Goal: Information Seeking & Learning: Learn about a topic

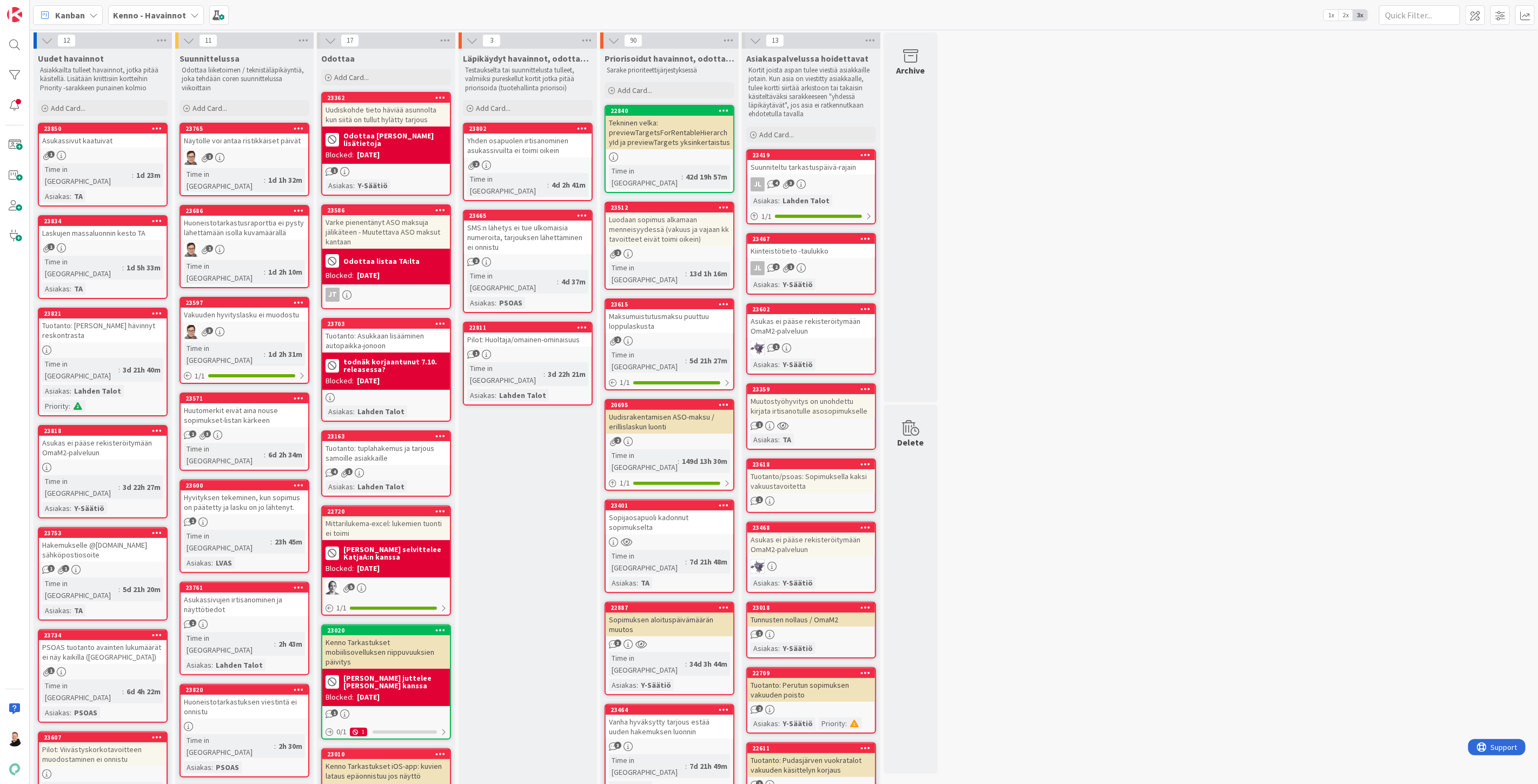
click at [165, 14] on b "Kenno - Havainnot" at bounding box center [150, 15] width 73 height 11
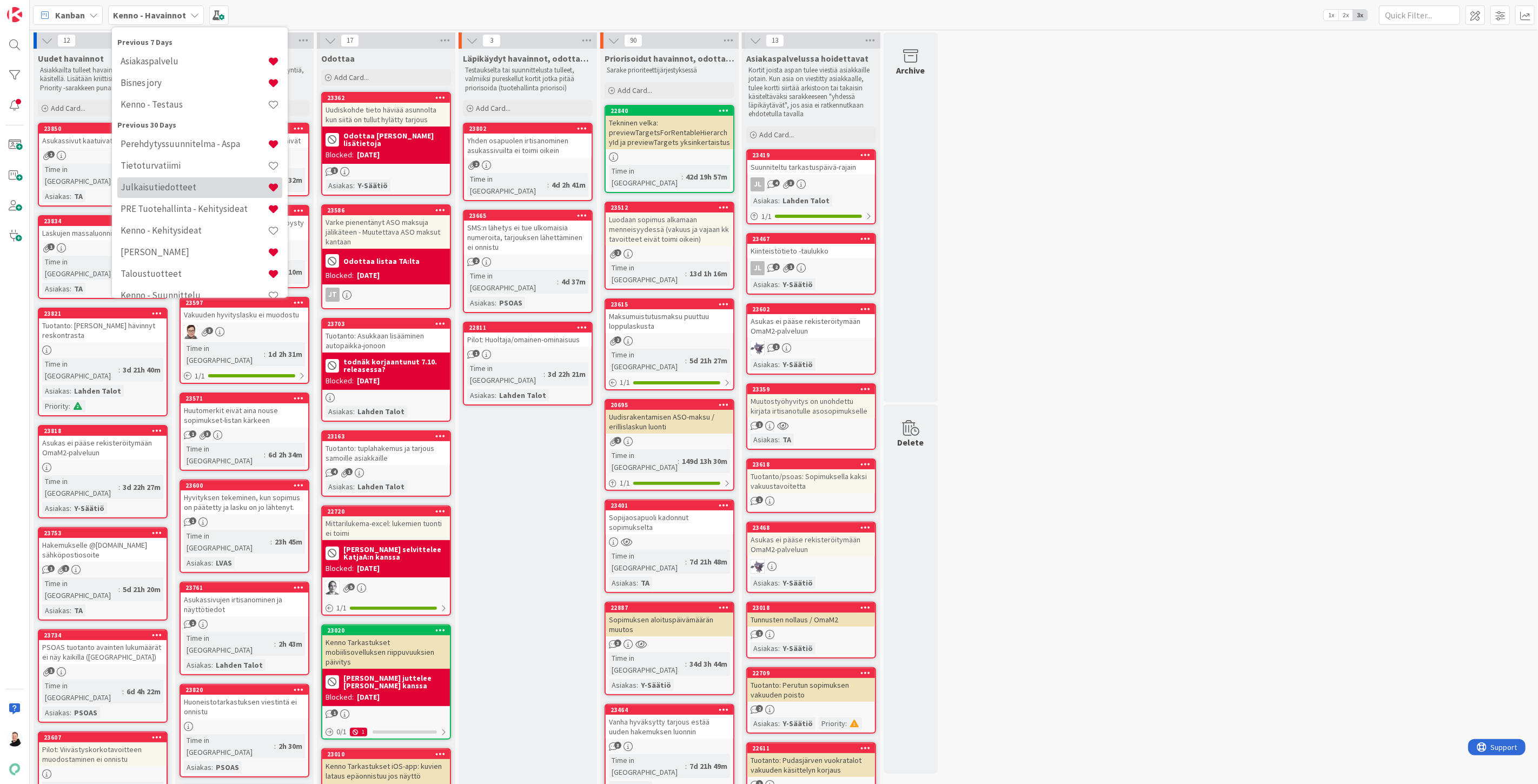
scroll to position [180, 0]
click at [155, 133] on h4 "PRE Tuotehallinta - Kehitysideat" at bounding box center [194, 135] width 147 height 11
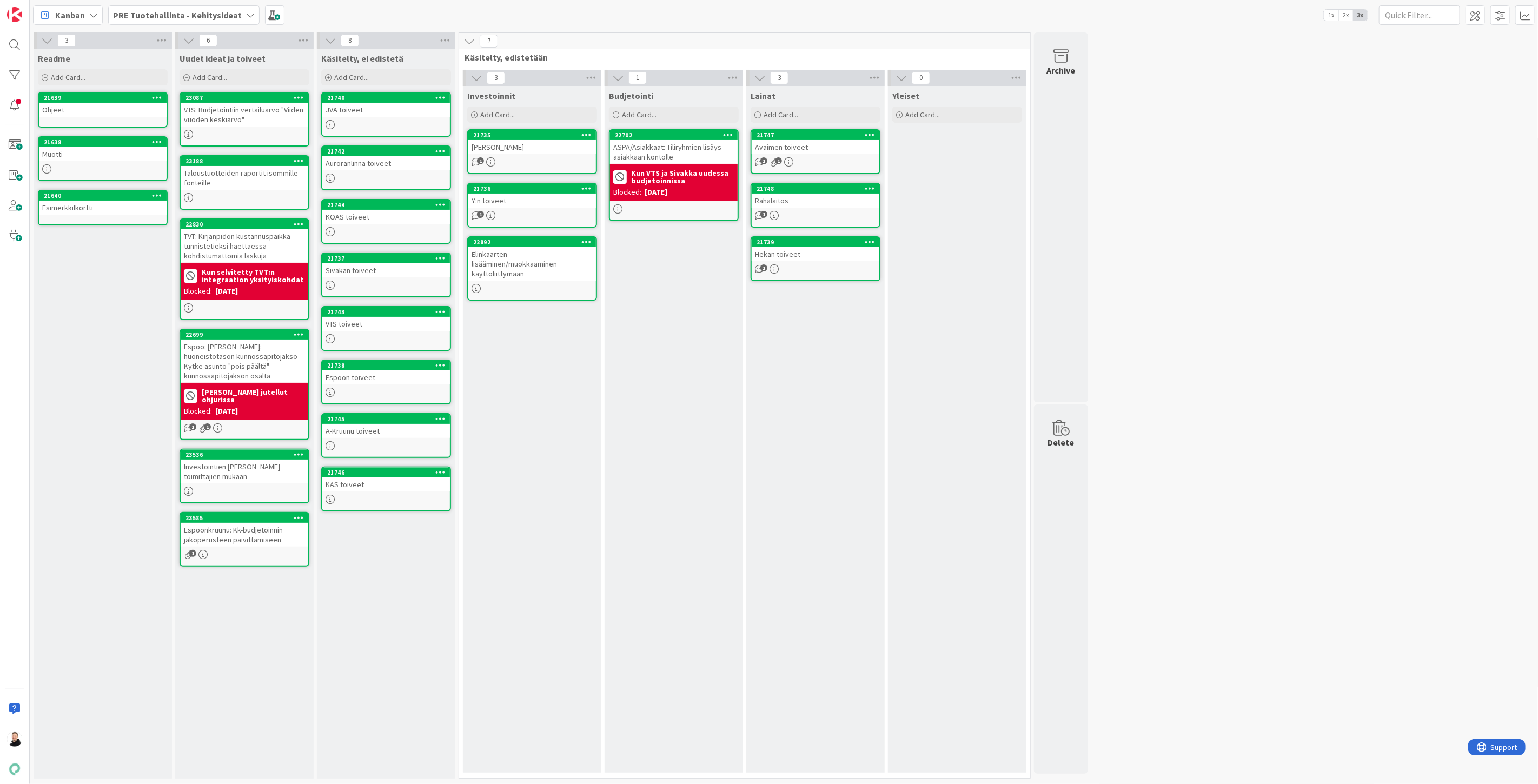
click at [175, 11] on b "PRE Tuotehallinta - Kehitysideat" at bounding box center [178, 15] width 129 height 11
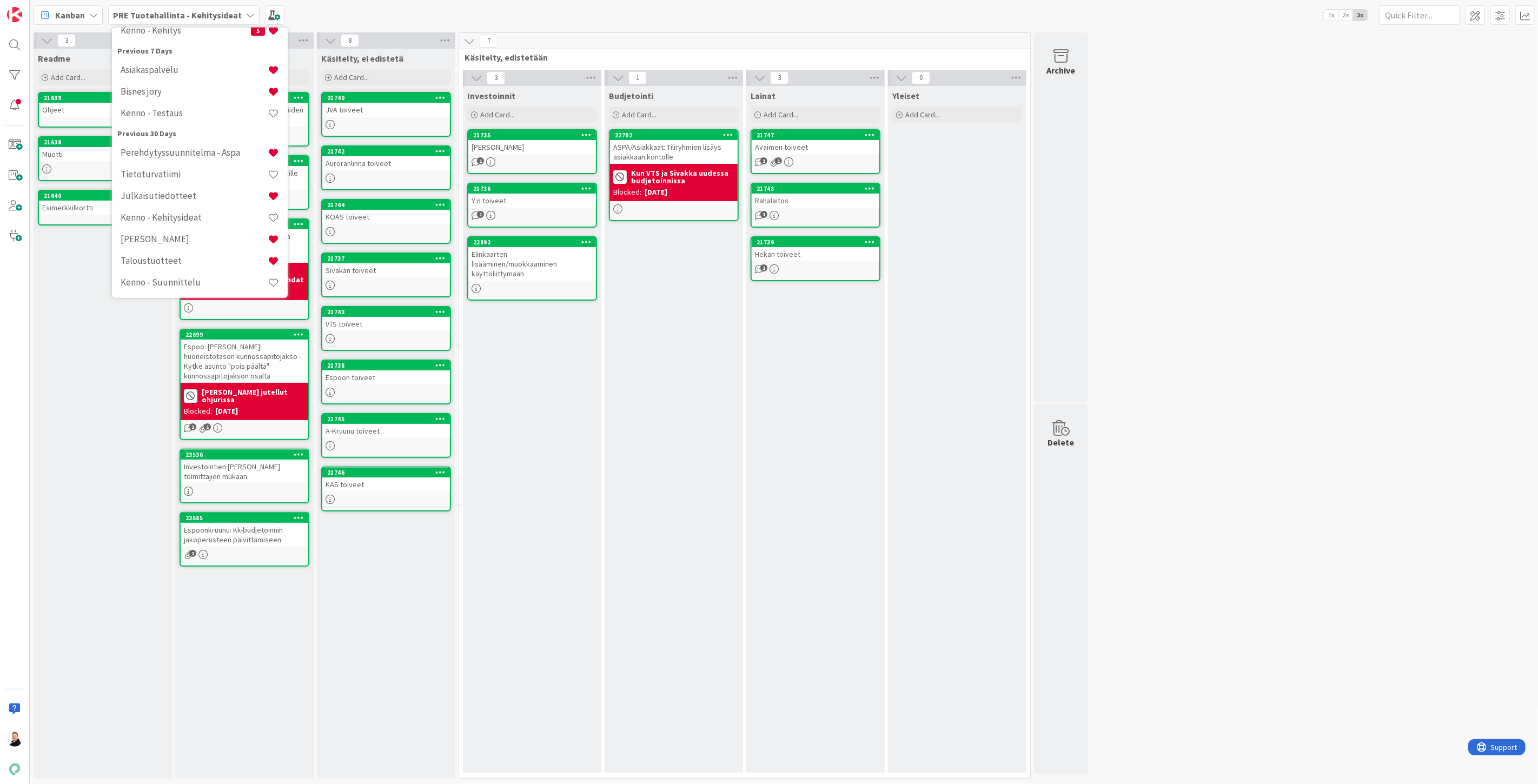
scroll to position [180, 0]
click at [164, 206] on div "Taloustuotteet" at bounding box center [200, 200] width 165 height 20
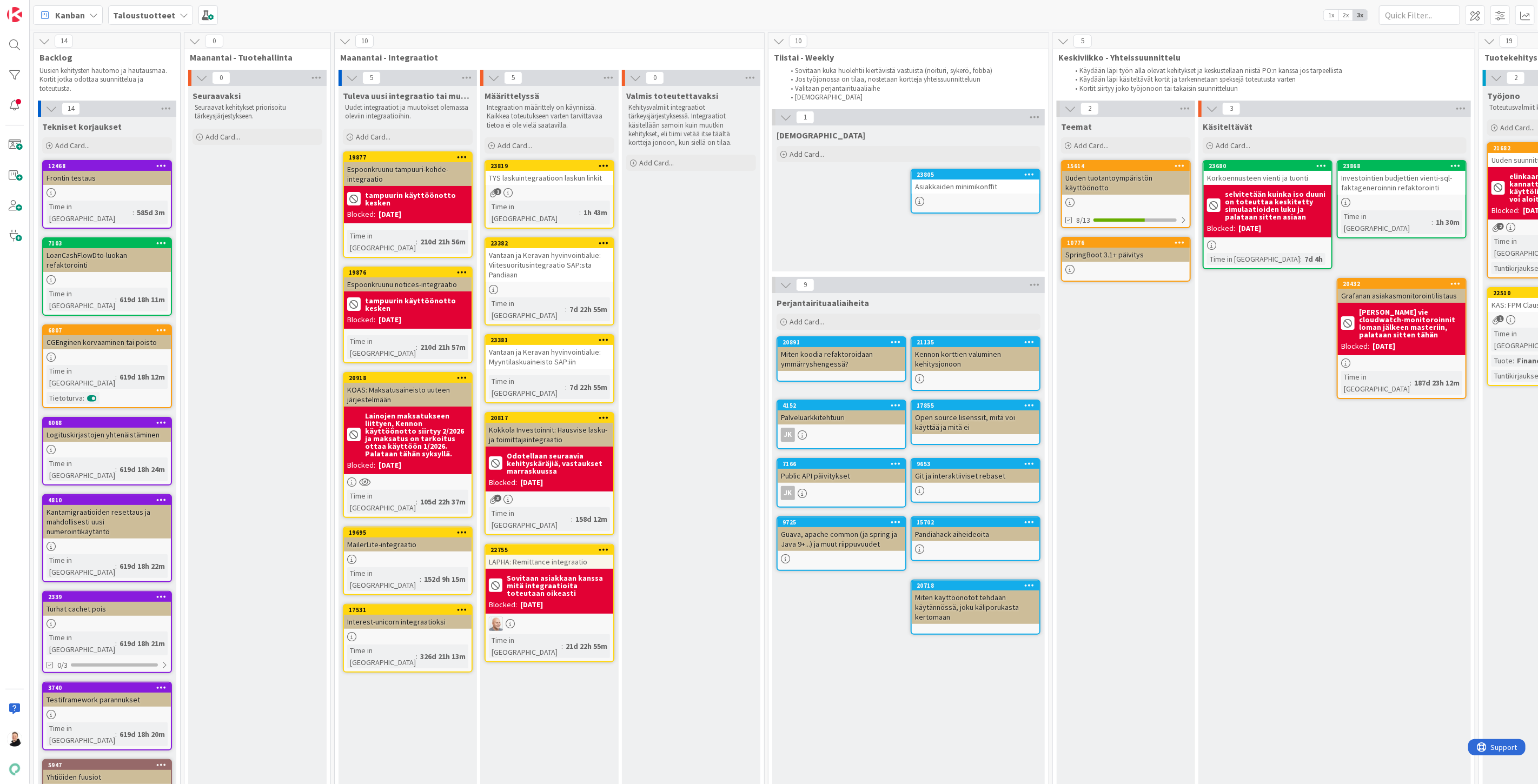
click at [382, 383] on div "KOAS: Maksatusaineisto uuteen järjestelmään" at bounding box center [408, 394] width 128 height 24
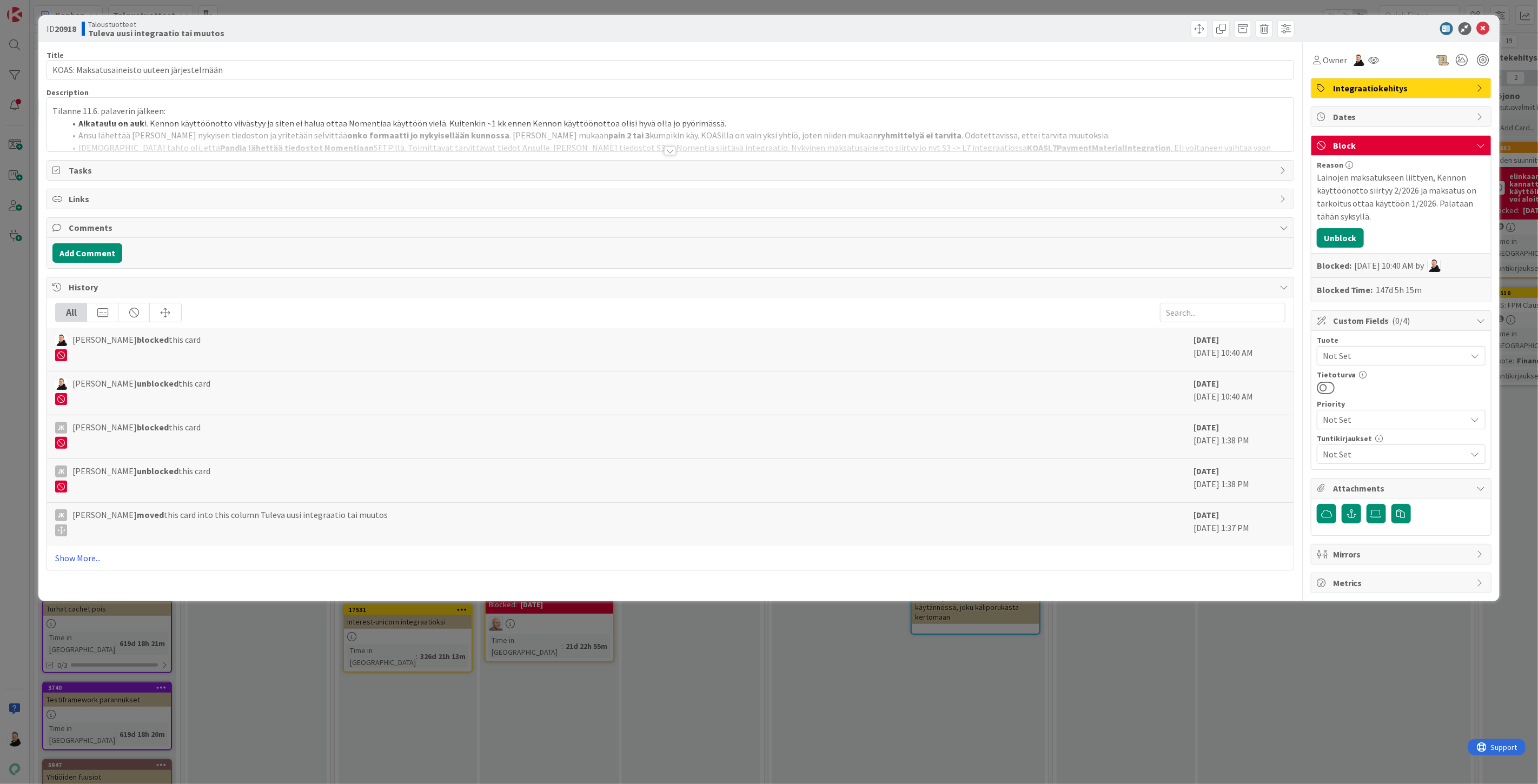
click at [662, 150] on div at bounding box center [670, 138] width 1247 height 28
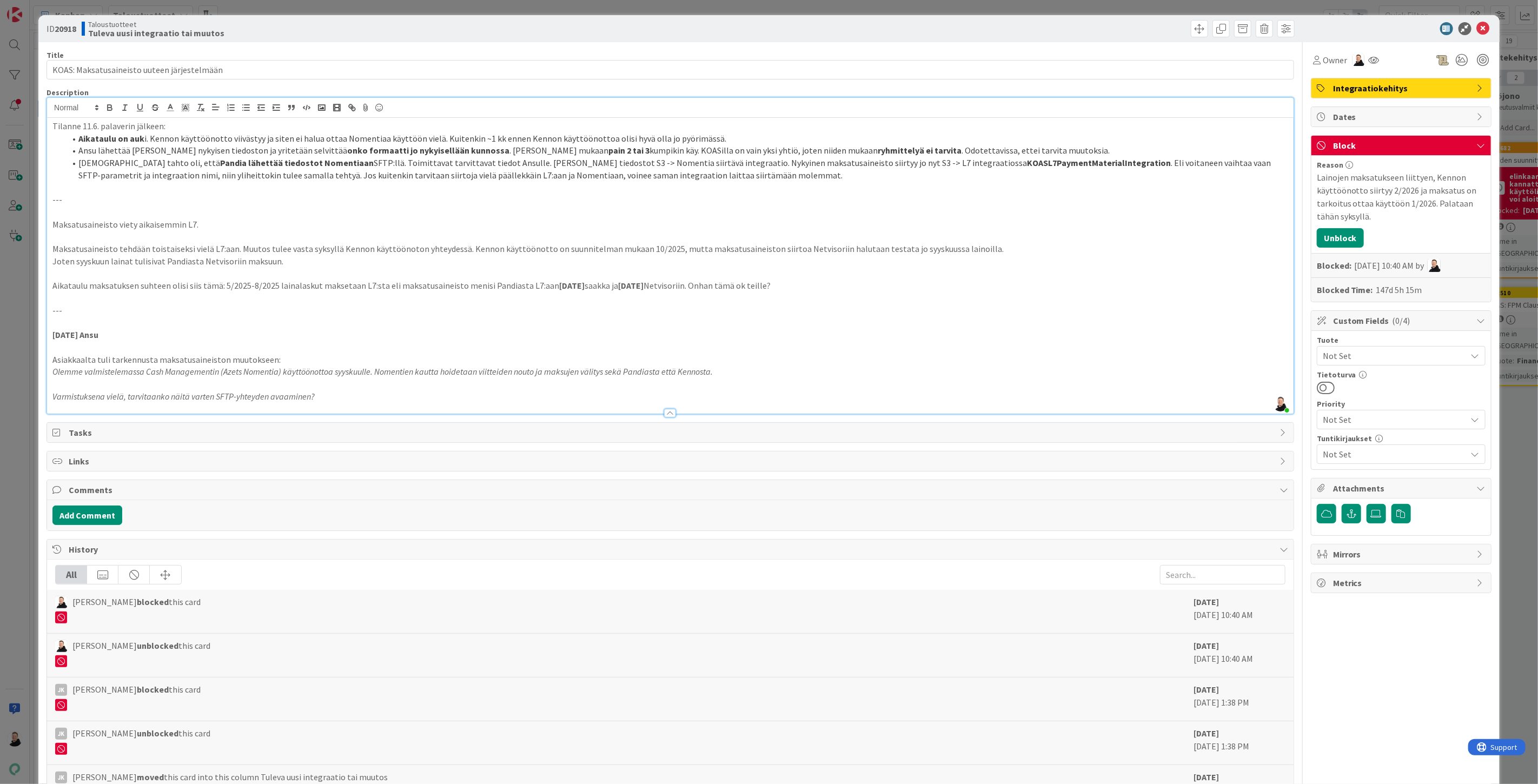
click at [330, 400] on p "Varmistuksena vielä, tarvitaanko näitä varten SFTP-yhteyden avaaminen?" at bounding box center [670, 396] width 1235 height 12
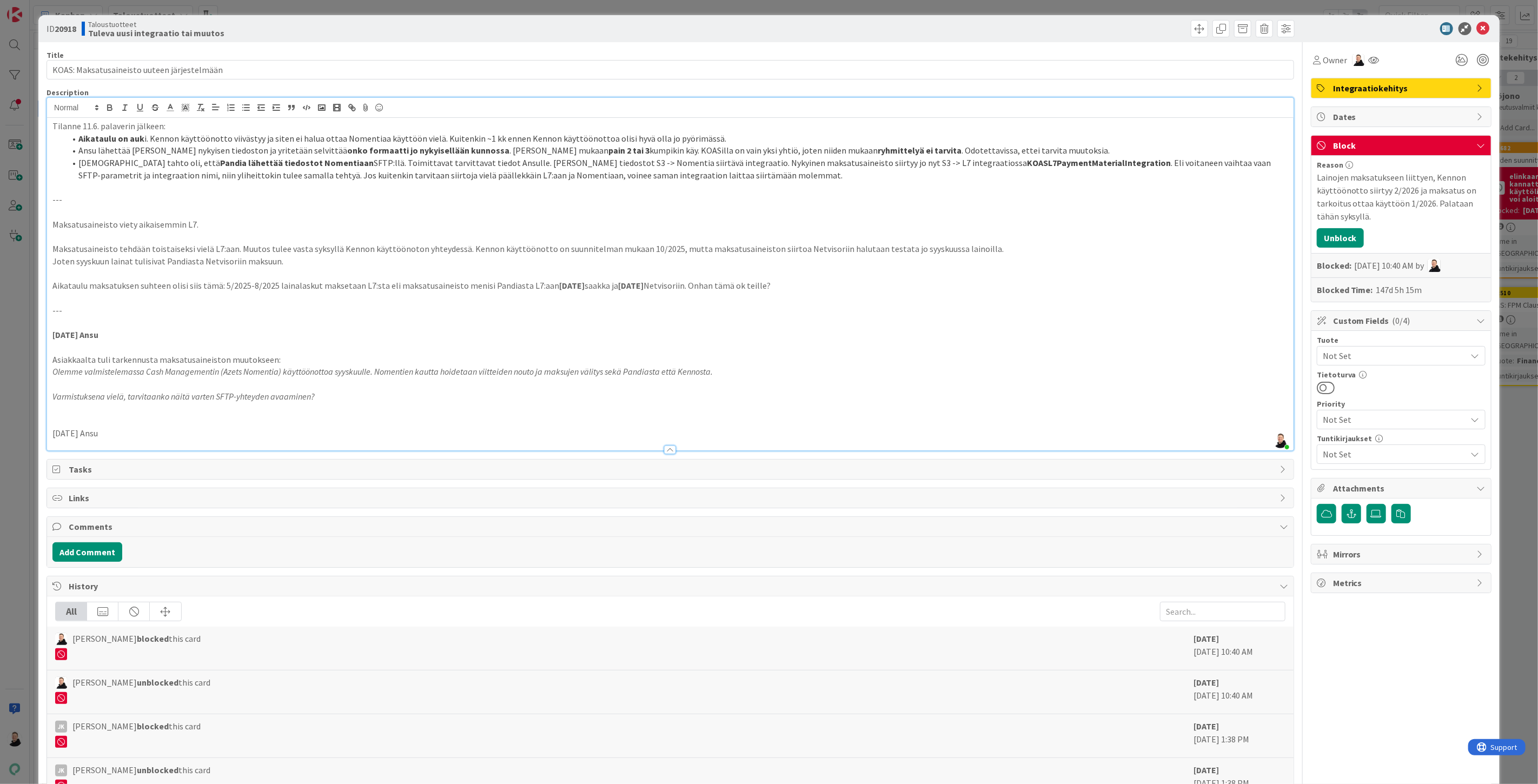
drag, startPoint x: 69, startPoint y: 438, endPoint x: 45, endPoint y: 439, distance: 24.0
click at [45, 439] on div "ID 20918 Taloustuotteet Tuleva uusi integraatio tai muutos Title 43 / 128 KOAS:…" at bounding box center [769, 447] width 1461 height 862
click at [122, 429] on p "[DATE] Ansu" at bounding box center [670, 433] width 1235 height 12
click at [168, 428] on p "[DATE] Ansu" at bounding box center [670, 433] width 1235 height 12
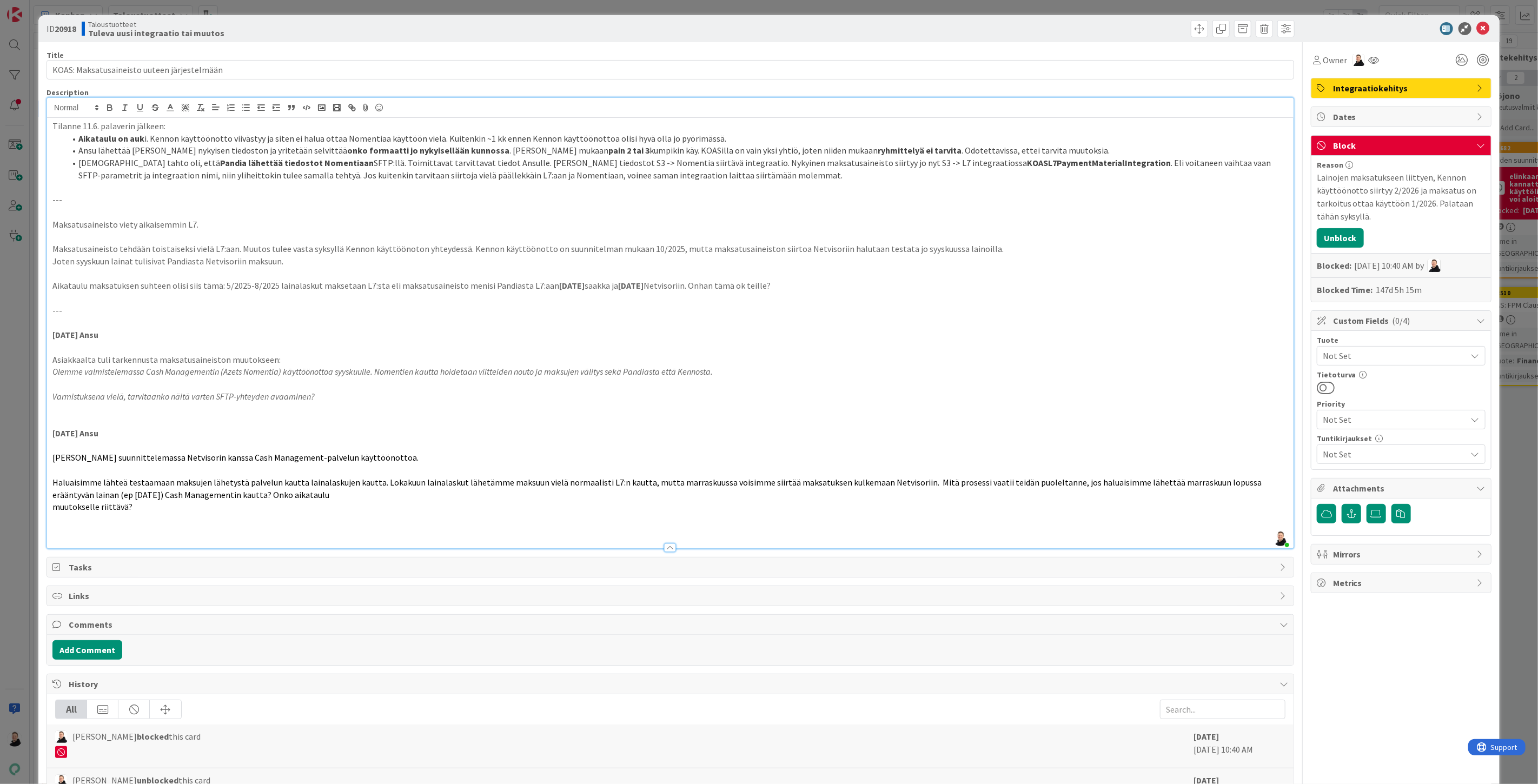
click at [84, 526] on p at bounding box center [670, 531] width 1235 height 12
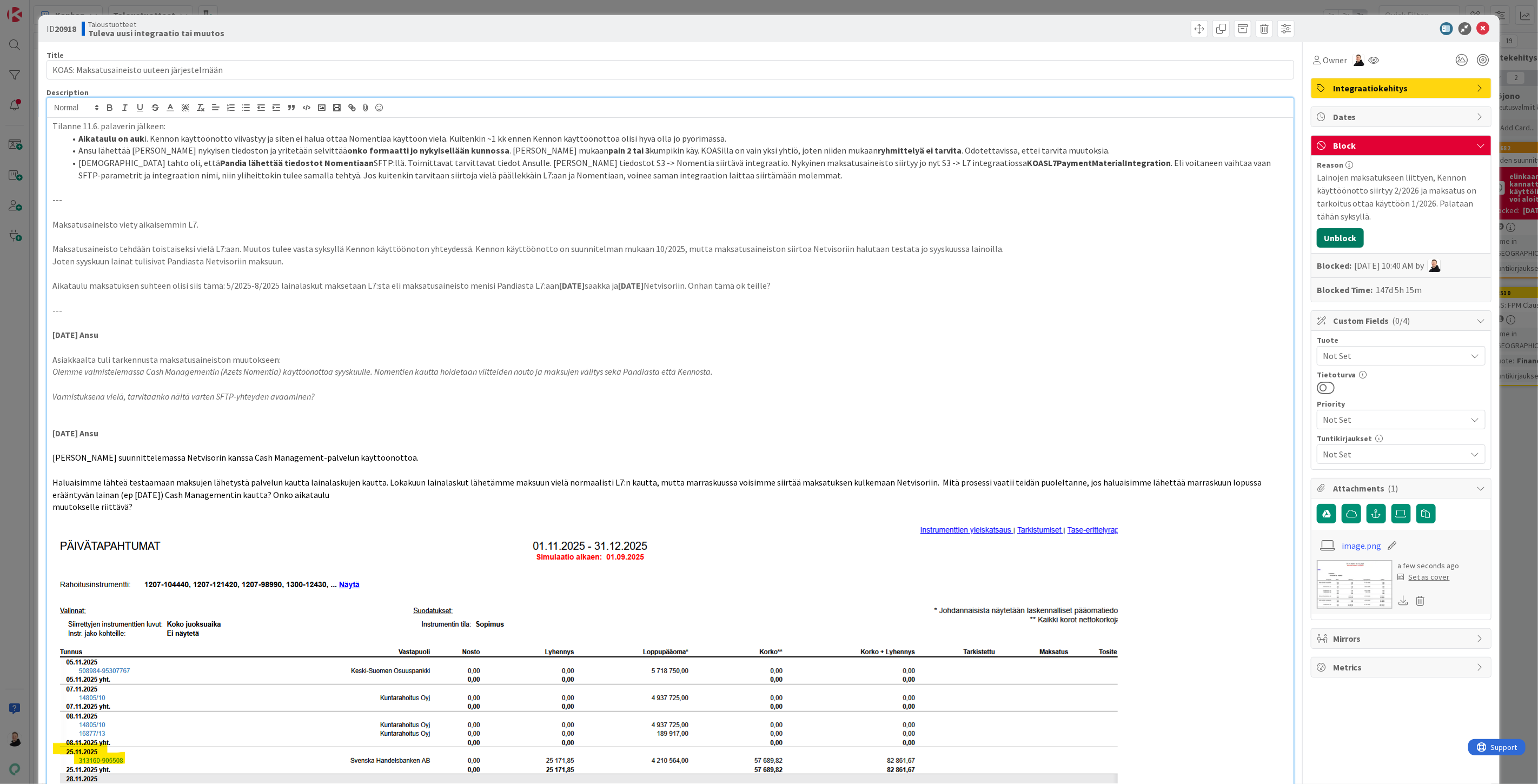
click at [1334, 240] on button "Unblock" at bounding box center [1341, 238] width 47 height 20
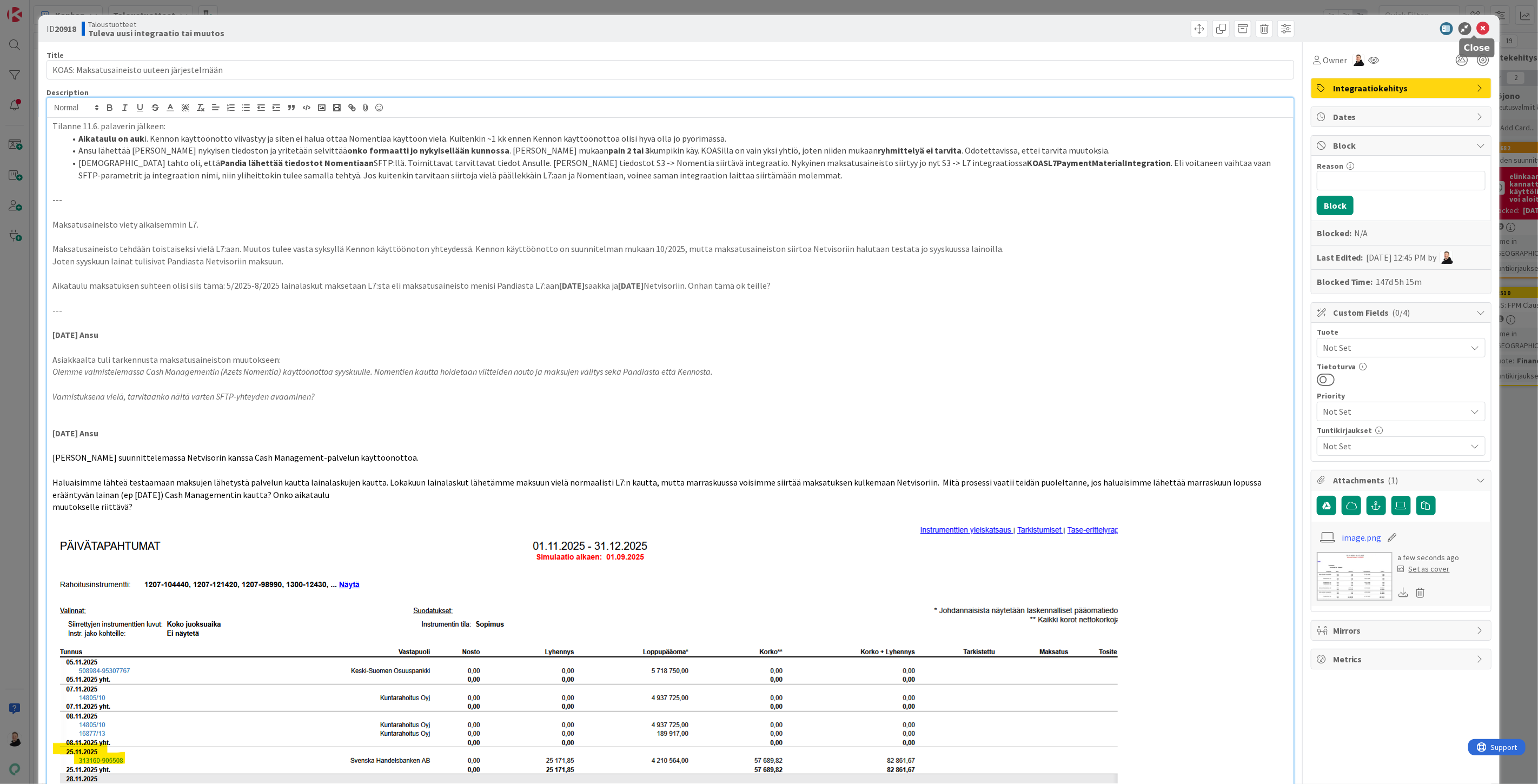
click at [1477, 33] on icon at bounding box center [1483, 29] width 13 height 13
